Goal: Information Seeking & Learning: Understand process/instructions

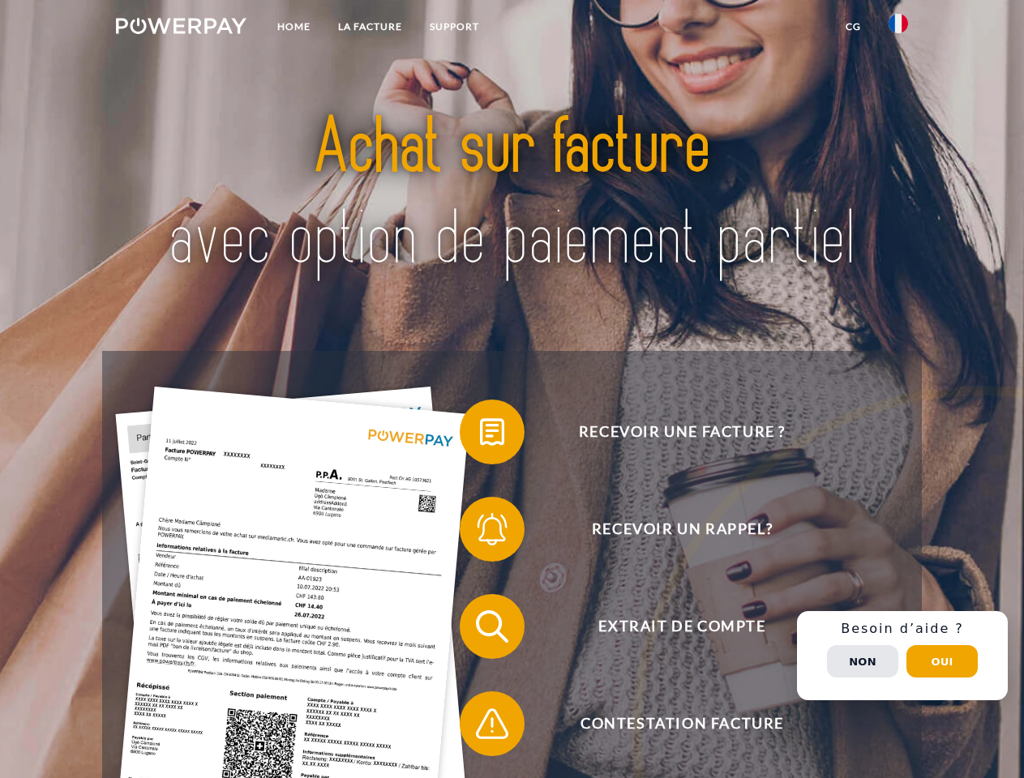
click at [181, 28] on img at bounding box center [181, 26] width 130 height 16
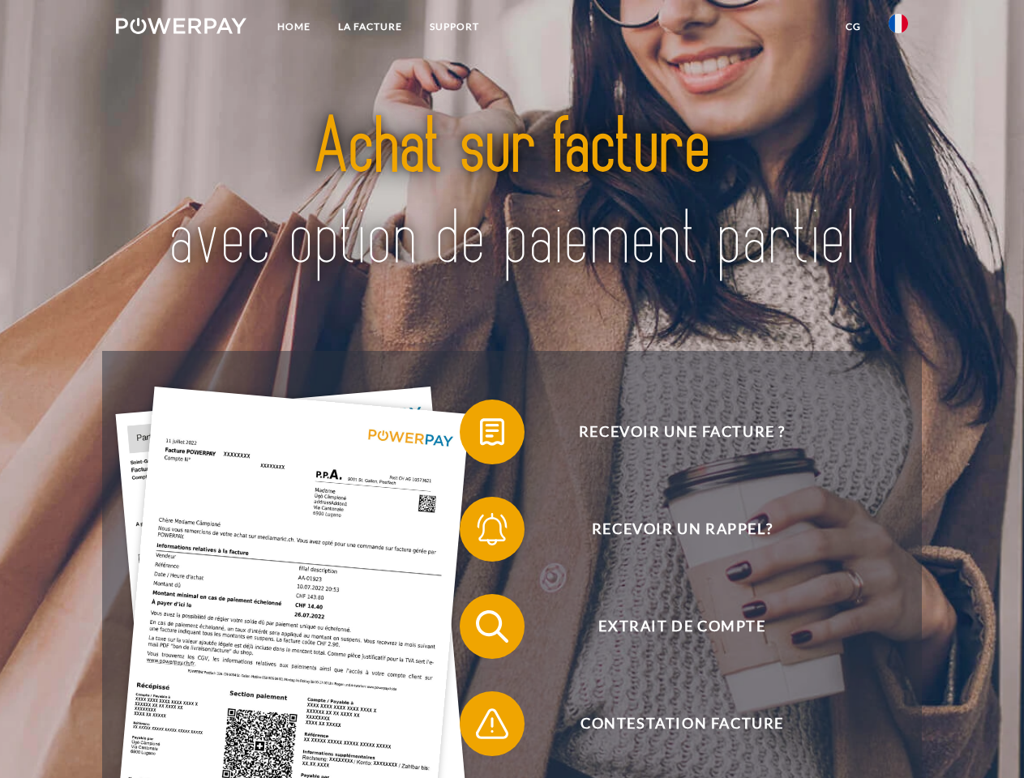
click at [898, 28] on img at bounding box center [897, 23] width 19 height 19
click at [853, 27] on link "CG" at bounding box center [853, 26] width 43 height 29
click at [480, 435] on span at bounding box center [467, 431] width 81 height 81
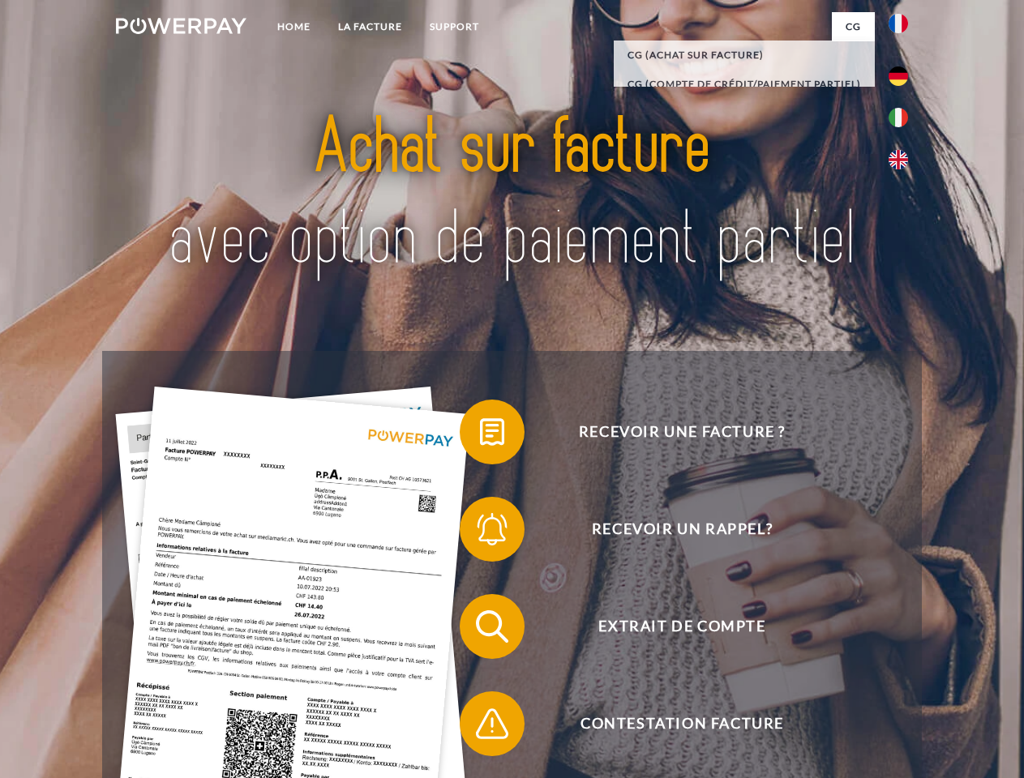
click at [480, 532] on span at bounding box center [467, 529] width 81 height 81
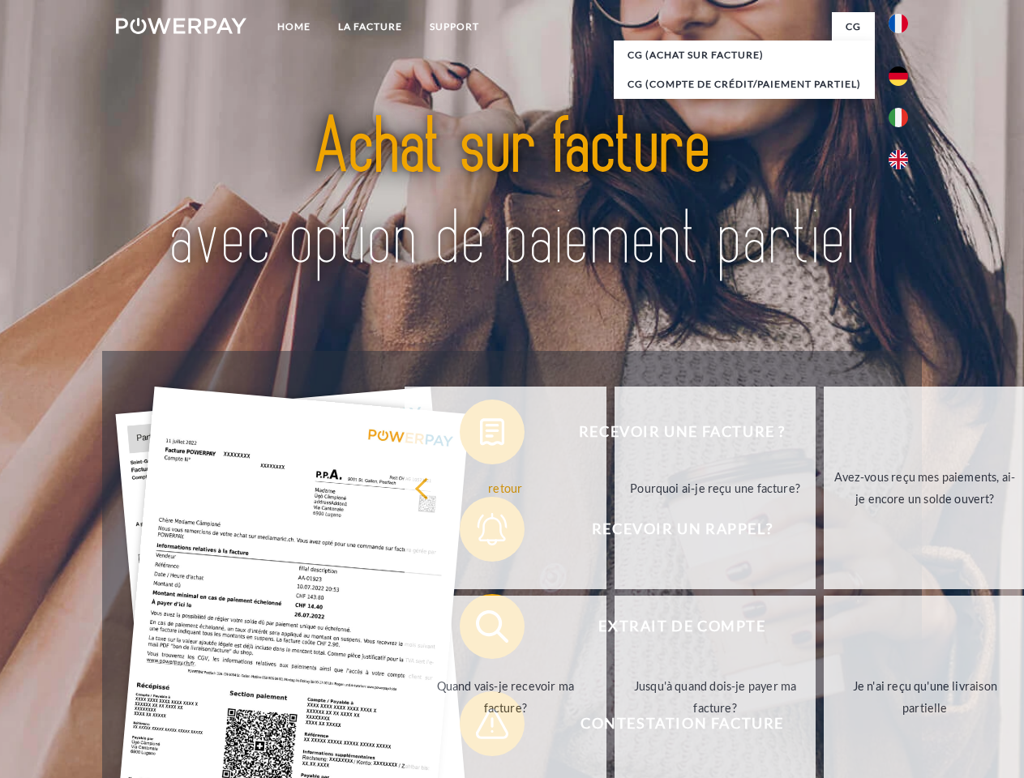
click at [614, 630] on link "Jusqu'à quand dois-je payer ma facture?" at bounding box center [715, 697] width 202 height 203
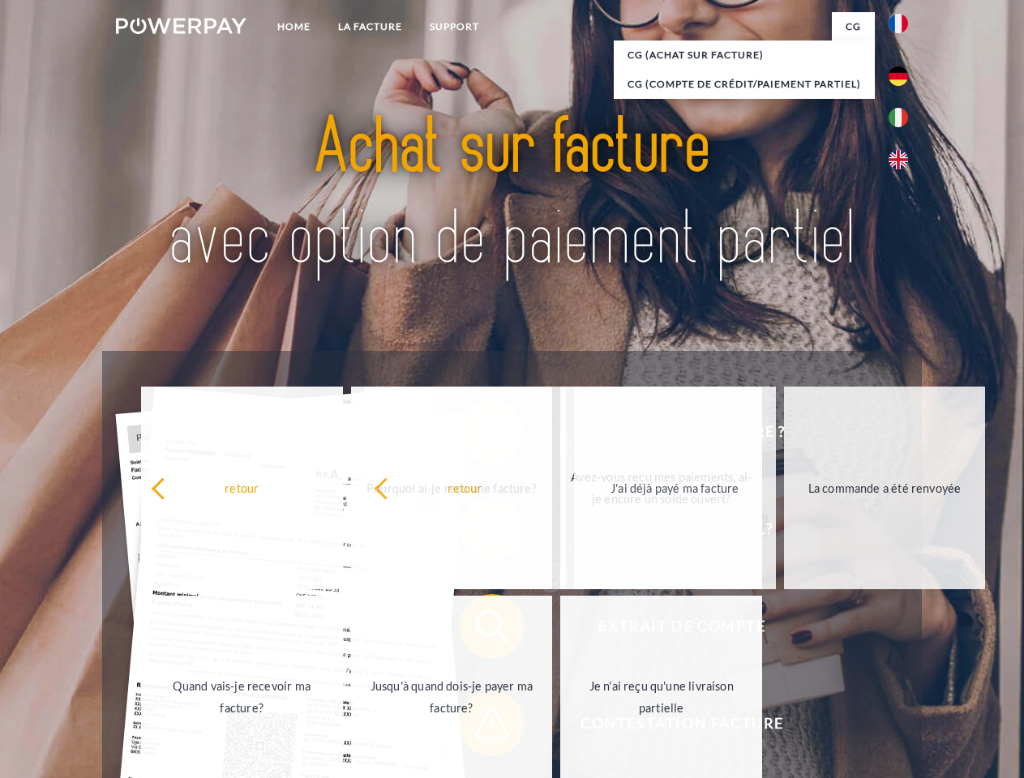
click at [480, 727] on span at bounding box center [467, 723] width 81 height 81
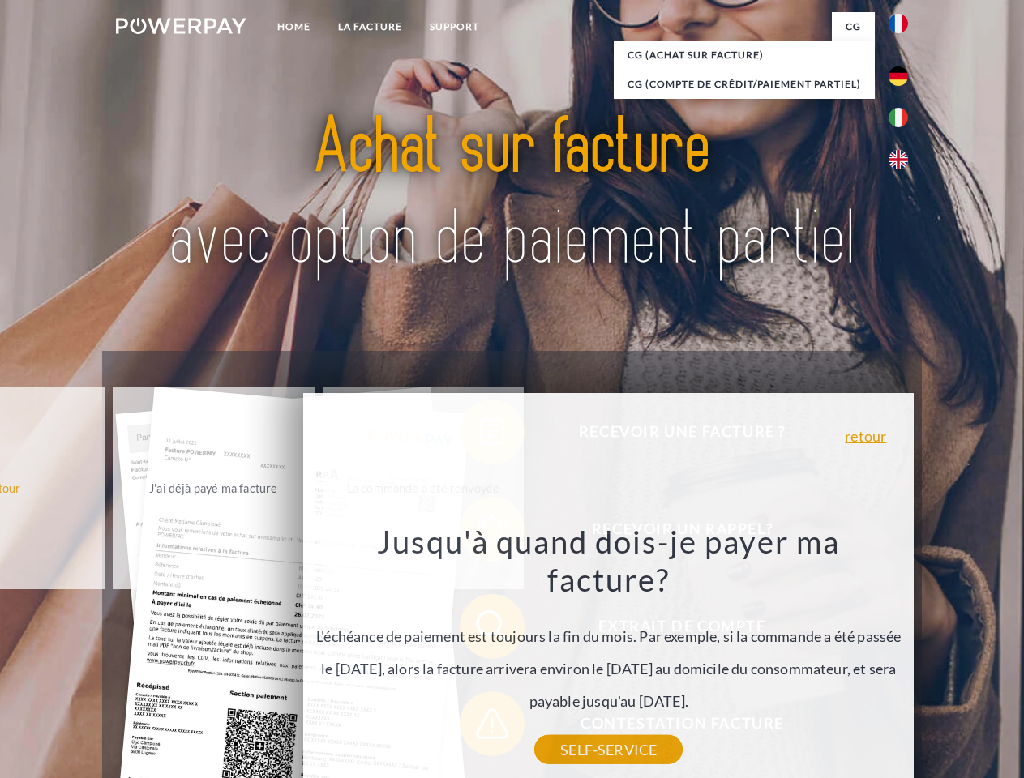
click at [902, 656] on div "Recevoir une facture ? Recevoir un rappel? Extrait de compte retour" at bounding box center [511, 675] width 819 height 648
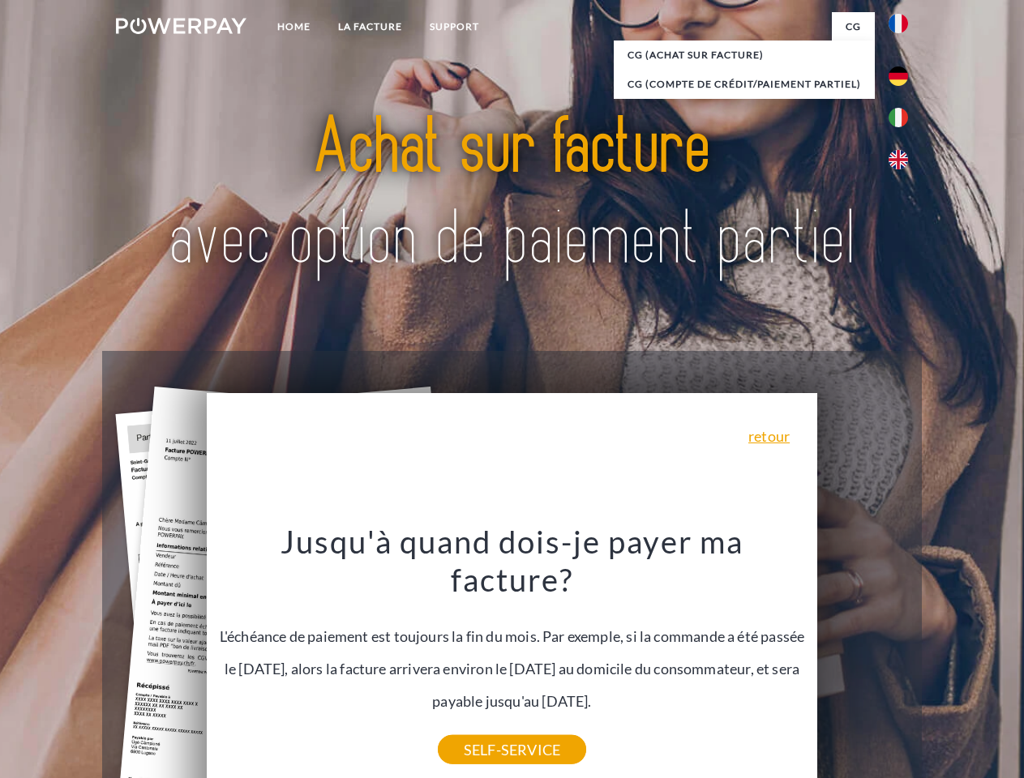
click at [862, 659] on span "Extrait de compte" at bounding box center [681, 626] width 397 height 65
click at [942, 661] on header "Home LA FACTURE Support" at bounding box center [512, 559] width 1024 height 1119
